Goal: Task Accomplishment & Management: Use online tool/utility

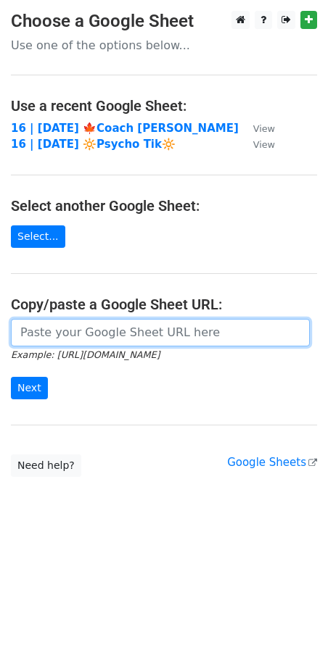
click at [109, 335] on input "url" at bounding box center [160, 333] width 299 height 28
paste input "https://docs.google.com/spreadsheets/d/19dpsveQCDrTjFL88PskGagVMauClhpeoiAJsvIh…"
type input "https://docs.google.com/spreadsheets/d/19dpsveQCDrTjFL88PskGagVMauClhpeoiAJsvIh…"
click at [11, 377] on input "Next" at bounding box center [29, 388] width 37 height 22
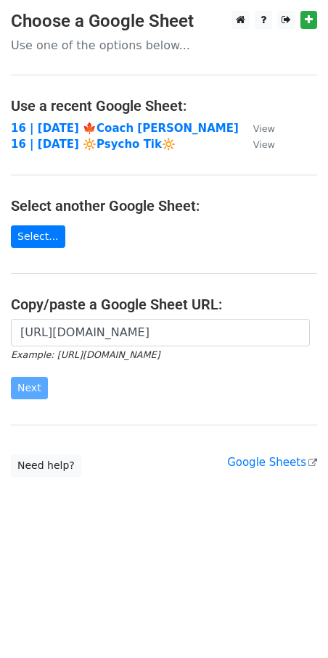
scroll to position [0, 0]
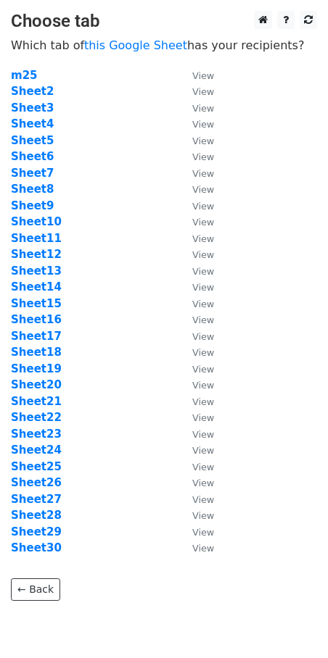
click at [144, 218] on td "Sheet10" at bounding box center [94, 222] width 167 height 17
click at [41, 126] on strong "Sheet4" at bounding box center [32, 123] width 43 height 13
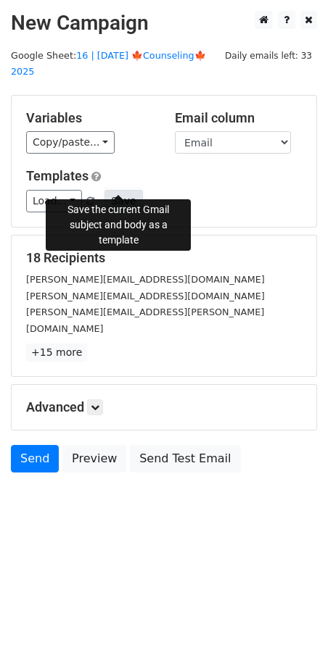
click at [117, 190] on button "Save" at bounding box center [123, 201] width 38 height 22
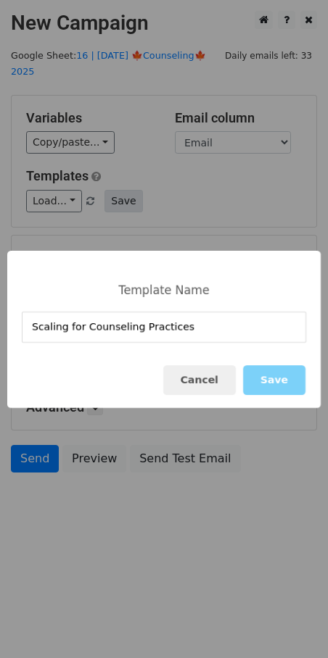
type input "Scaling for Counseling Practices"
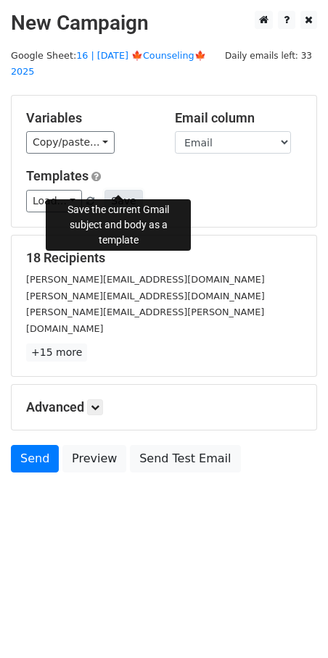
click at [123, 190] on button "Save" at bounding box center [123, 201] width 38 height 22
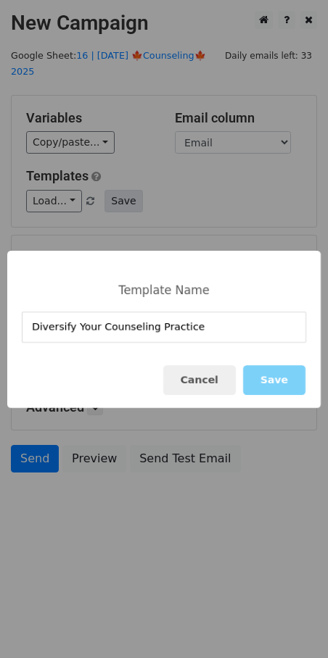
type input "Diversify Your Counseling Practice"
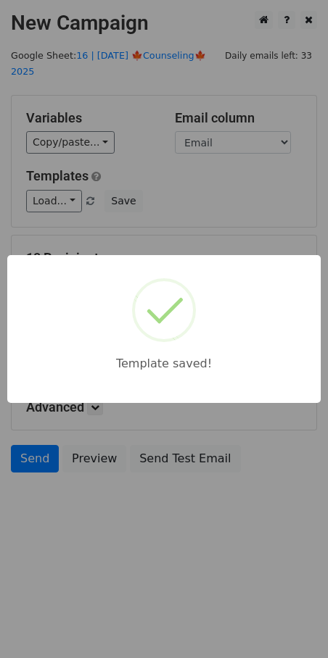
click at [102, 187] on div "Template saved!" at bounding box center [164, 329] width 328 height 658
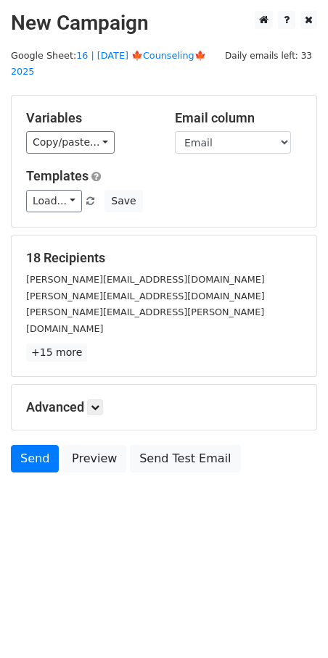
click at [98, 400] on h5 "Advanced" at bounding box center [164, 408] width 276 height 16
click at [98, 400] on link at bounding box center [95, 408] width 16 height 16
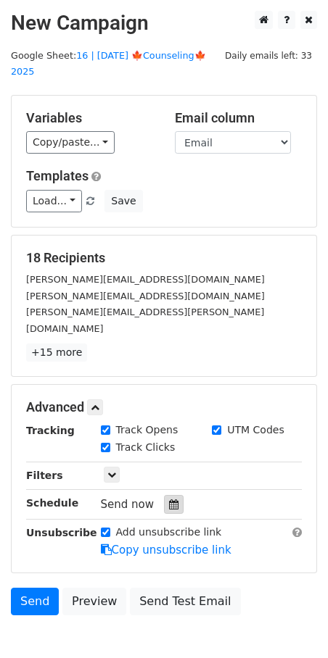
click at [164, 495] on div at bounding box center [174, 504] width 20 height 19
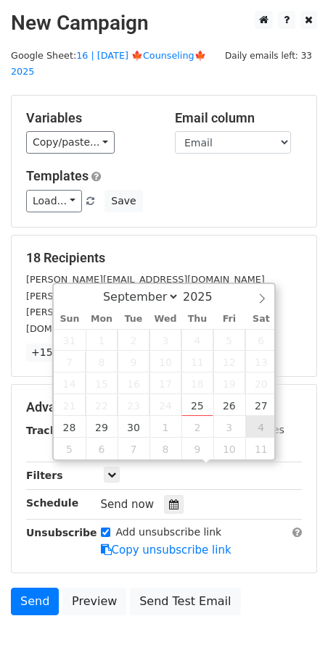
type input "2025-10-04 12:00"
select select "9"
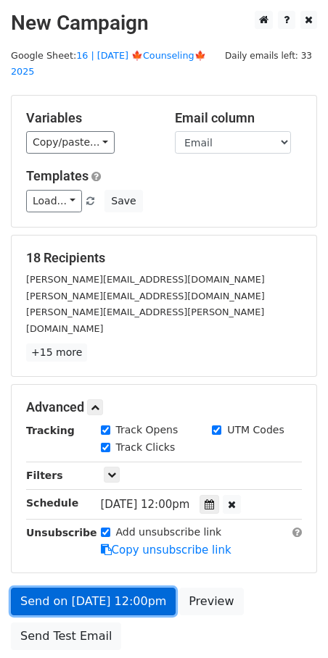
click at [103, 588] on link "Send on Oct 4 at 12:00pm" at bounding box center [93, 602] width 165 height 28
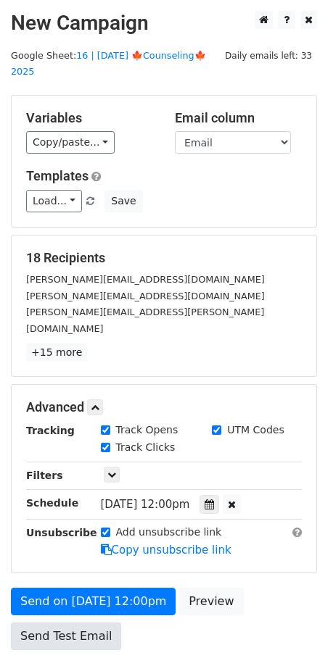
click at [60, 623] on link "Send Test Email" at bounding box center [66, 637] width 110 height 28
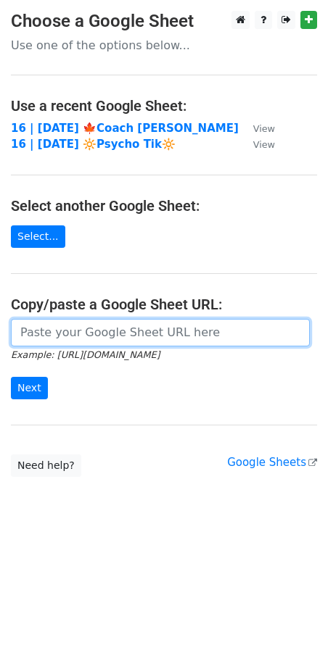
click at [144, 343] on input "url" at bounding box center [160, 333] width 299 height 28
paste input "Diversify Your Counseling Practice"
click at [11, 377] on input "Next" at bounding box center [29, 388] width 37 height 22
click at [212, 327] on input "Diversify Your Counseling Practice" at bounding box center [160, 333] width 299 height 28
paste input "https://docs.google.com/spreadsheets/d/19dpsveQCDrTjFL88PskGagVMauClhpeoiAJsvIh…"
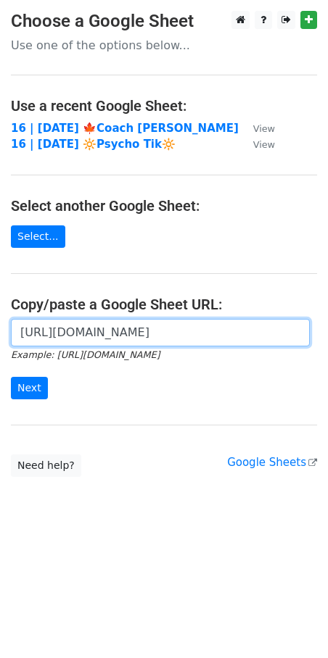
scroll to position [0, 426]
type input "https://docs.google.com/spreadsheets/d/19dpsveQCDrTjFL88PskGagVMauClhpeoiAJsvIh…"
click at [11, 377] on input "Next" at bounding box center [29, 388] width 37 height 22
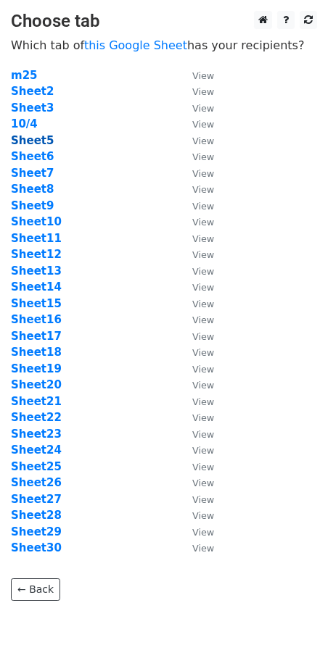
click at [33, 143] on strong "Sheet5" at bounding box center [32, 140] width 43 height 13
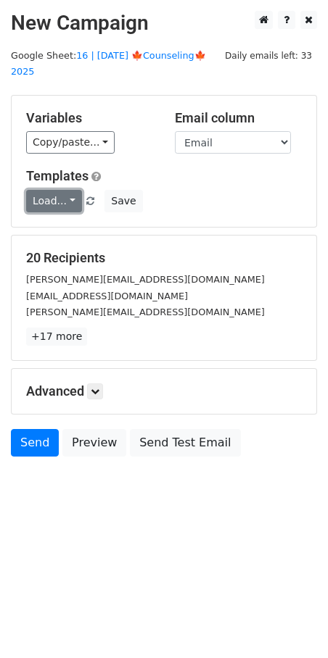
click at [49, 190] on link "Load..." at bounding box center [54, 201] width 56 height 22
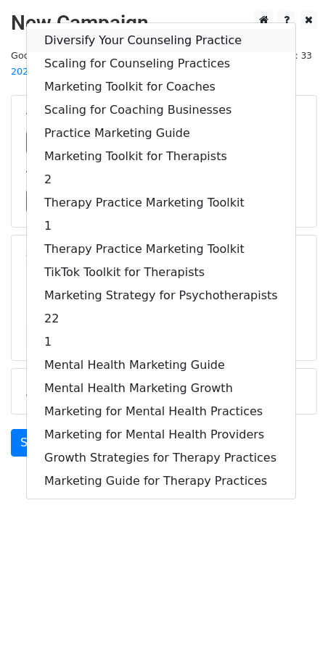
click at [120, 33] on link "Diversify Your Counseling Practice" at bounding box center [161, 40] width 268 height 23
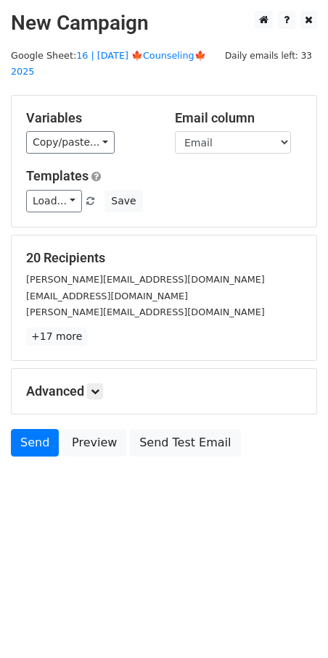
click at [99, 369] on div "Advanced Tracking Track Opens UTM Codes Track Clicks Filters Only include sprea…" at bounding box center [164, 391] width 305 height 45
click at [100, 381] on div "Advanced Tracking Track Opens UTM Codes Track Clicks Filters Only include sprea…" at bounding box center [164, 391] width 305 height 45
click at [90, 384] on link at bounding box center [95, 392] width 16 height 16
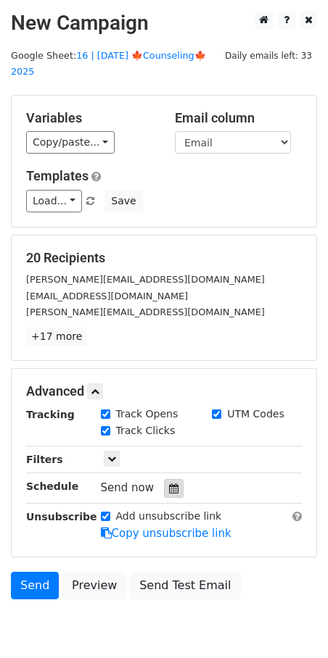
click at [164, 479] on div at bounding box center [174, 488] width 20 height 19
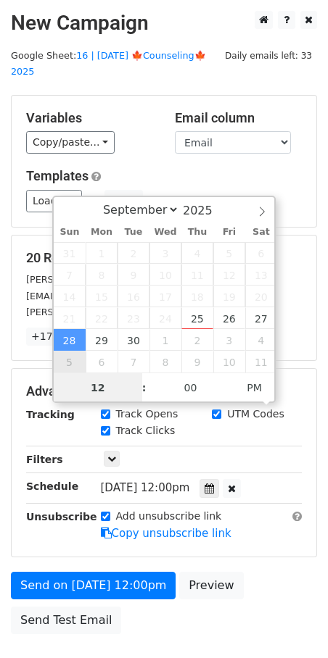
type input "2025-10-05 12:00"
select select "9"
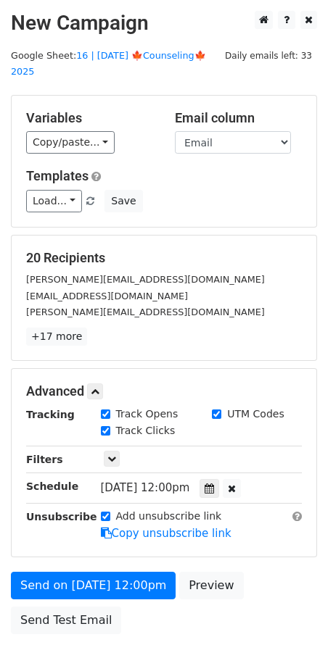
click at [117, 608] on div "Send on Oct 5 at 12:00pm Preview Send Test Email" at bounding box center [164, 607] width 328 height 70
click at [53, 583] on div "Send on Oct 5 at 12:00pm Preview Send Test Email" at bounding box center [164, 607] width 328 height 70
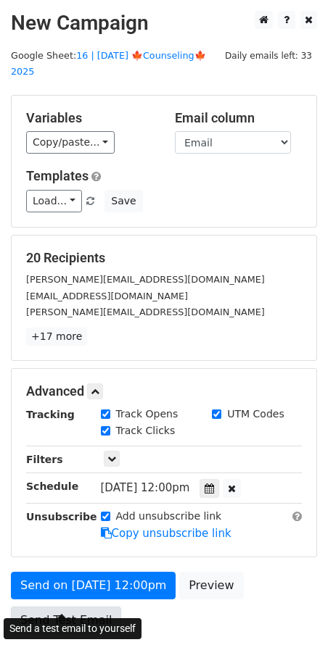
click at [53, 607] on link "Send Test Email" at bounding box center [66, 621] width 110 height 28
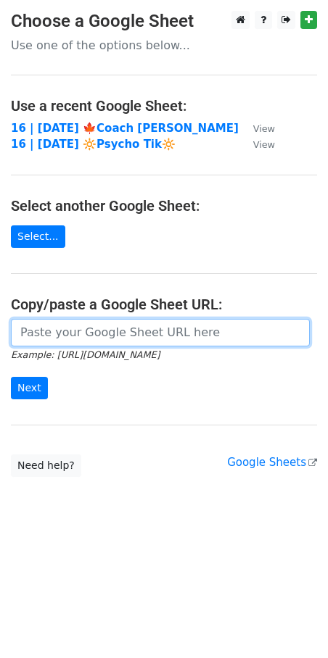
click at [77, 331] on input "url" at bounding box center [160, 333] width 299 height 28
paste input "[URL][DOMAIN_NAME]"
type input "[URL][DOMAIN_NAME]"
click at [11, 377] on input "Next" at bounding box center [29, 388] width 37 height 22
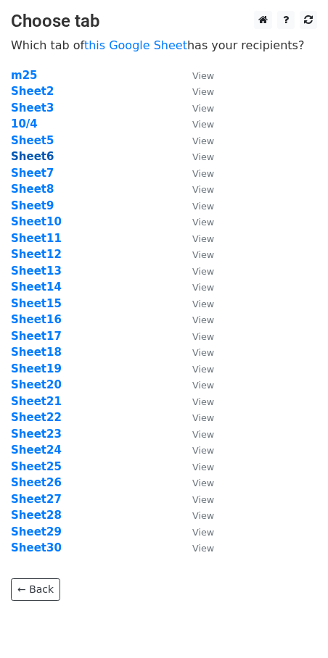
click at [38, 160] on strong "Sheet6" at bounding box center [32, 156] width 43 height 13
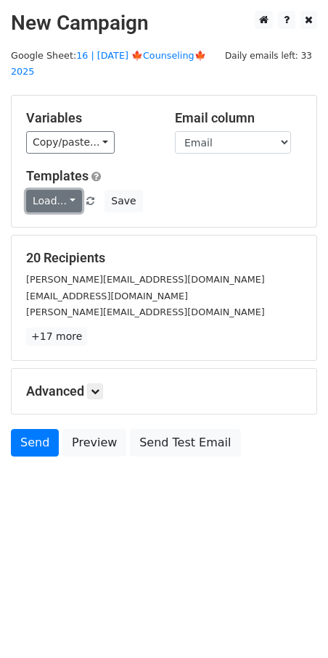
click at [57, 190] on link "Load..." at bounding box center [54, 201] width 56 height 22
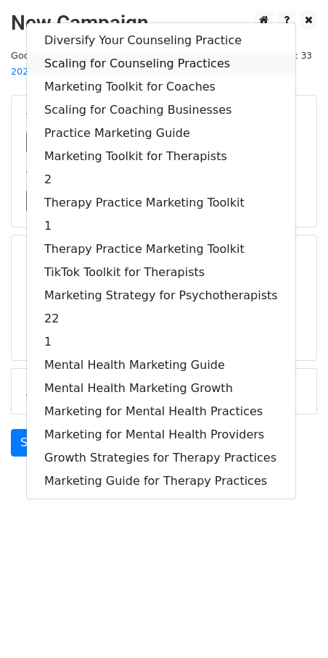
click at [128, 52] on link "Scaling for Counseling Practices" at bounding box center [161, 63] width 268 height 23
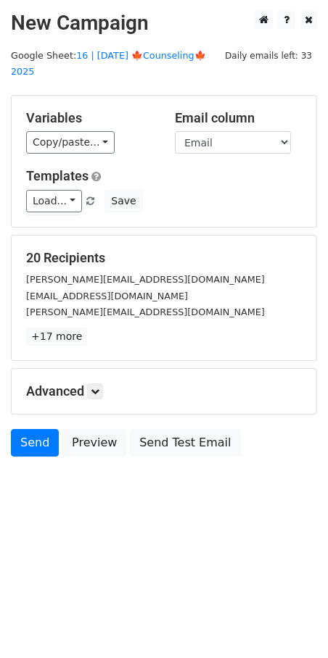
click at [96, 384] on div "Advanced Tracking Track Opens UTM Codes Track Clicks Filters Only include sprea…" at bounding box center [164, 391] width 305 height 45
click at [97, 387] on icon at bounding box center [95, 391] width 9 height 9
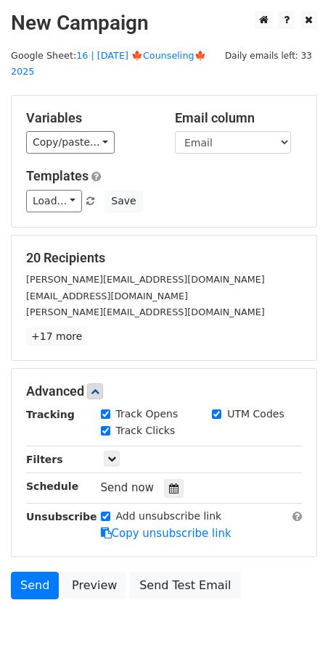
click at [153, 479] on div "Send now" at bounding box center [186, 489] width 170 height 20
click at [169, 484] on icon at bounding box center [173, 489] width 9 height 10
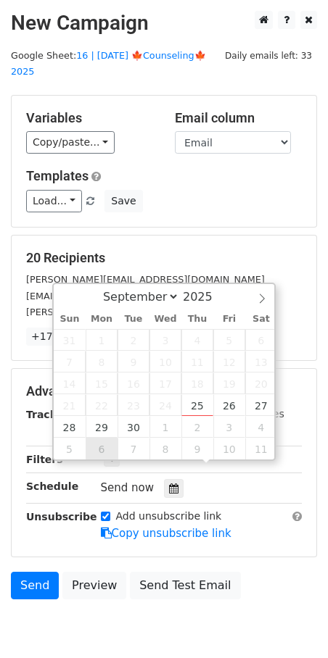
type input "[DATE] 12:00"
select select "9"
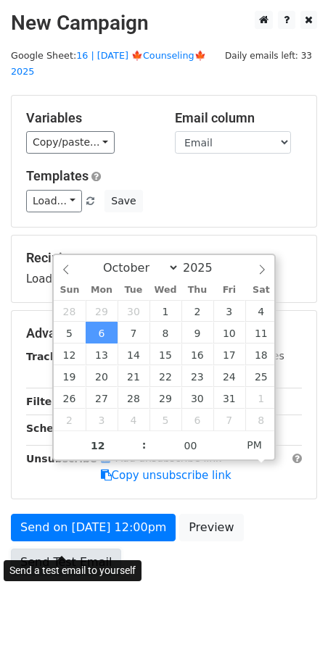
click at [66, 549] on link "Send Test Email" at bounding box center [66, 563] width 110 height 28
